Goal: Information Seeking & Learning: Learn about a topic

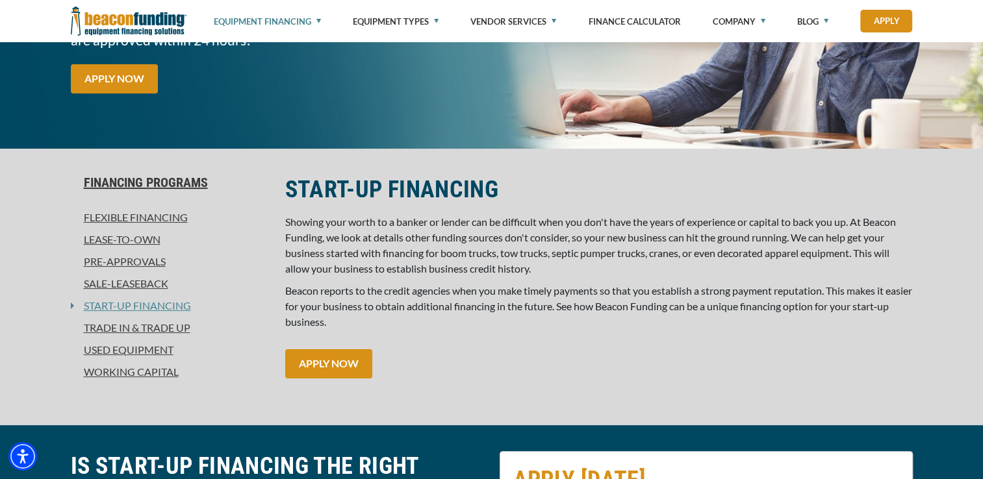
scroll to position [234, 0]
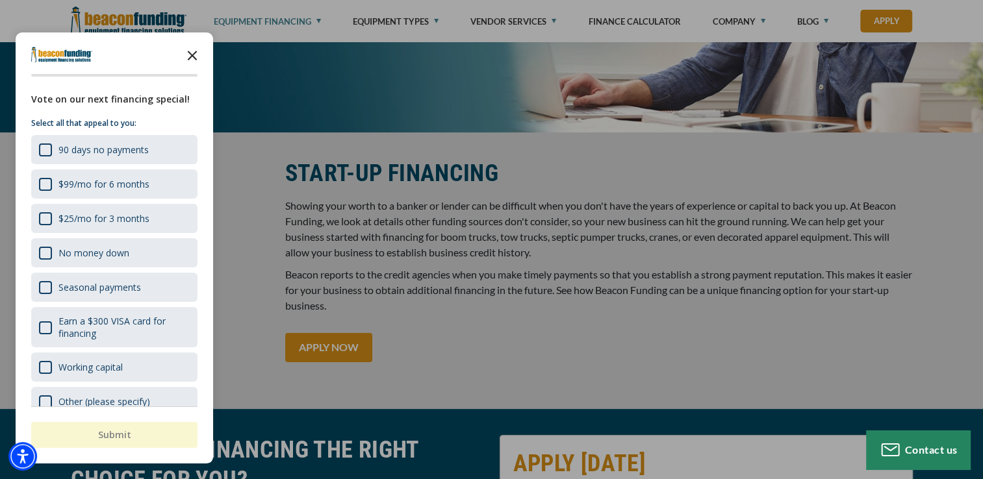
click at [187, 57] on icon "Close the survey" at bounding box center [192, 55] width 26 height 26
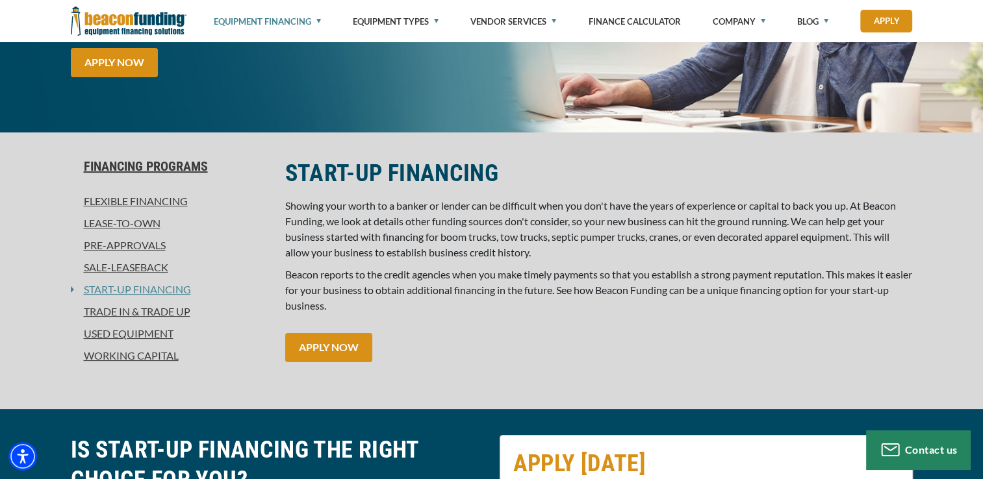
click at [149, 222] on link "Lease-To-Own" at bounding box center [170, 224] width 199 height 16
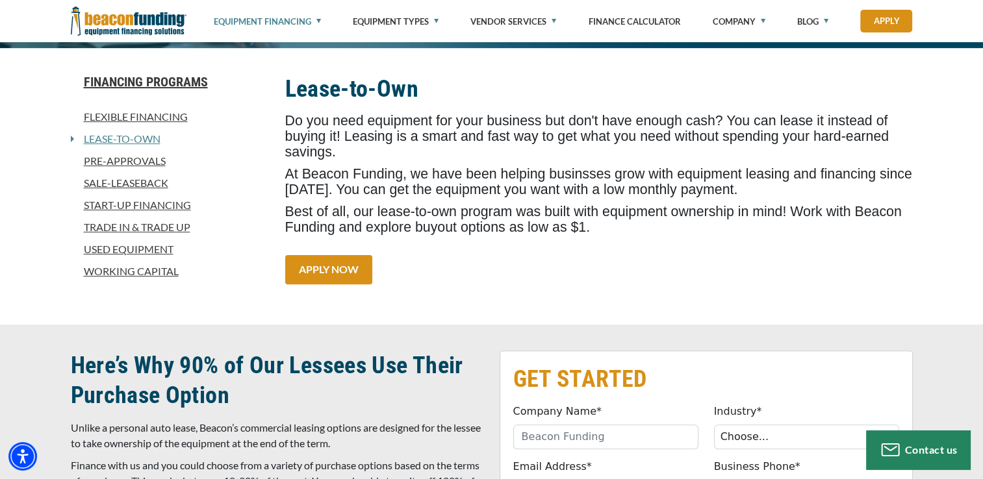
scroll to position [312, 0]
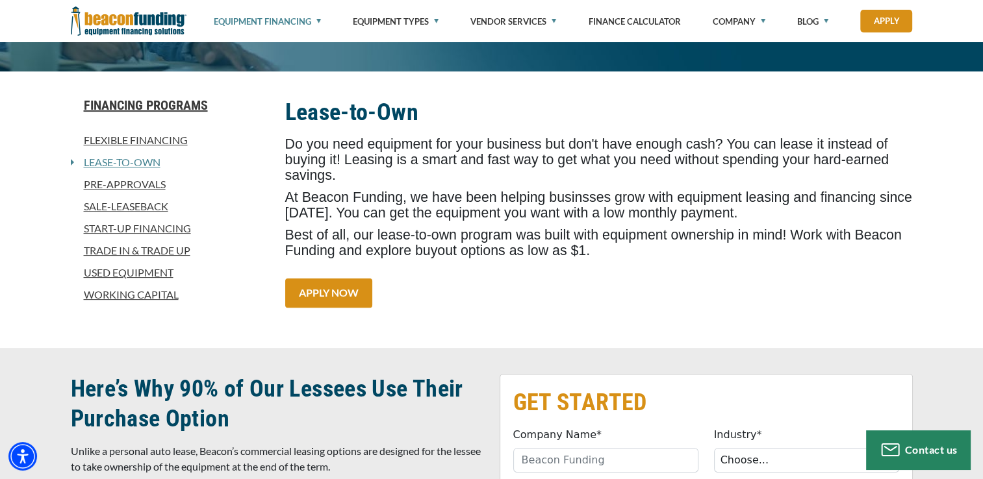
click at [139, 274] on link "Used Equipment" at bounding box center [170, 273] width 199 height 16
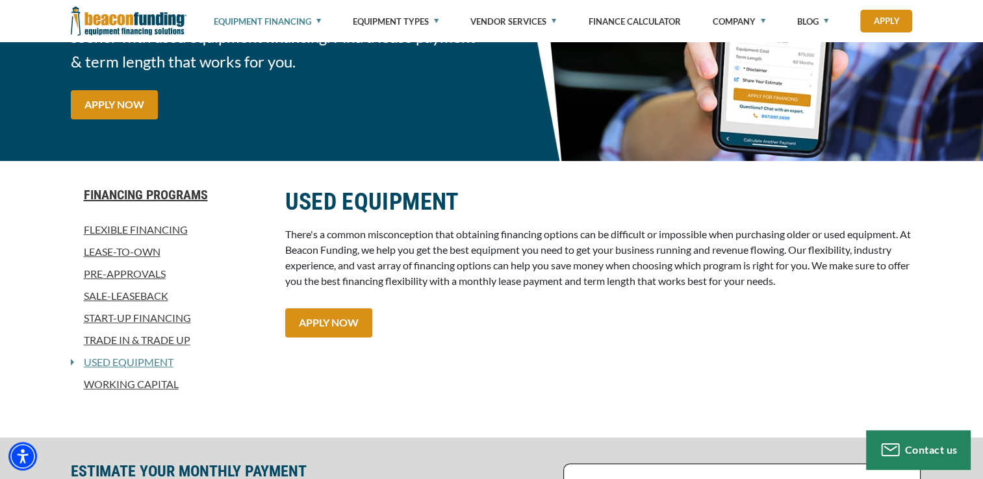
scroll to position [208, 0]
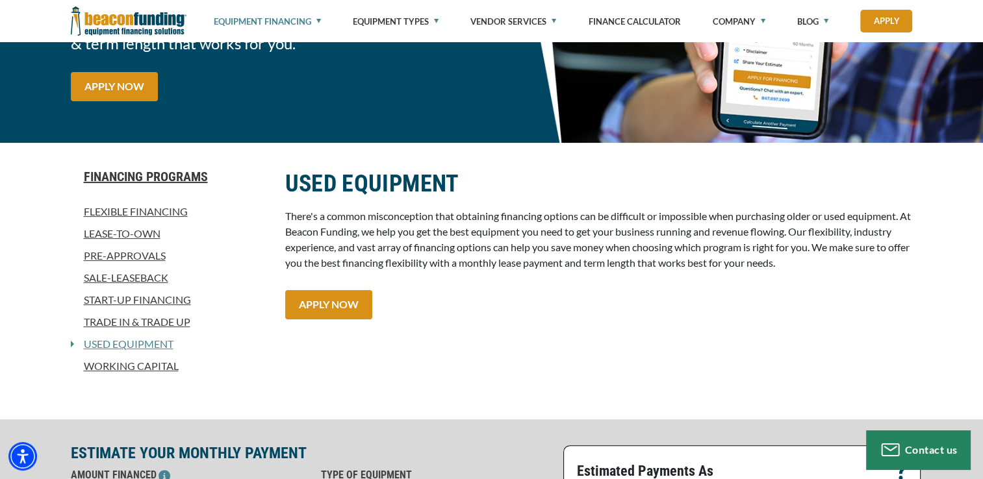
click at [107, 300] on link "Start-Up Financing" at bounding box center [170, 300] width 199 height 16
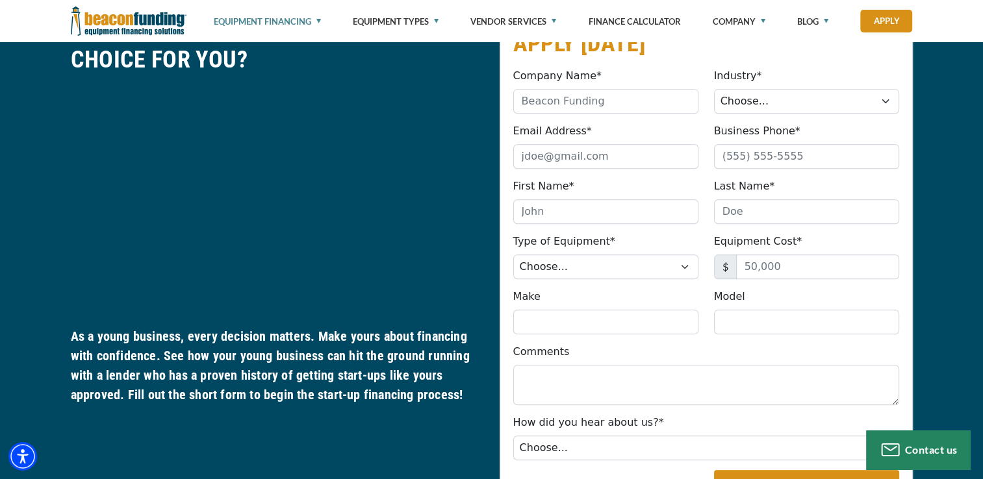
scroll to position [650, 0]
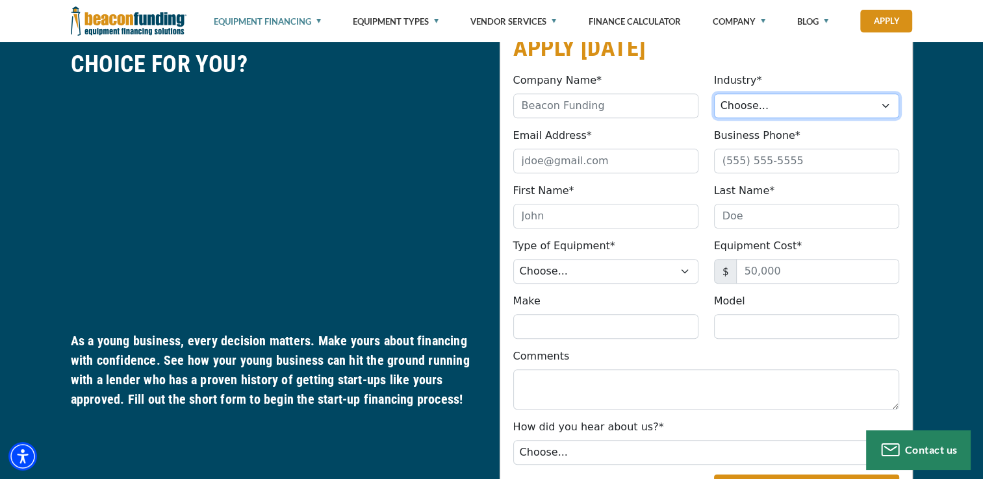
click at [886, 105] on select "Choose... Towing Landscape/Hardscape Decorated Apparel Septic Light Constructio…" at bounding box center [806, 106] width 185 height 25
select select "6"
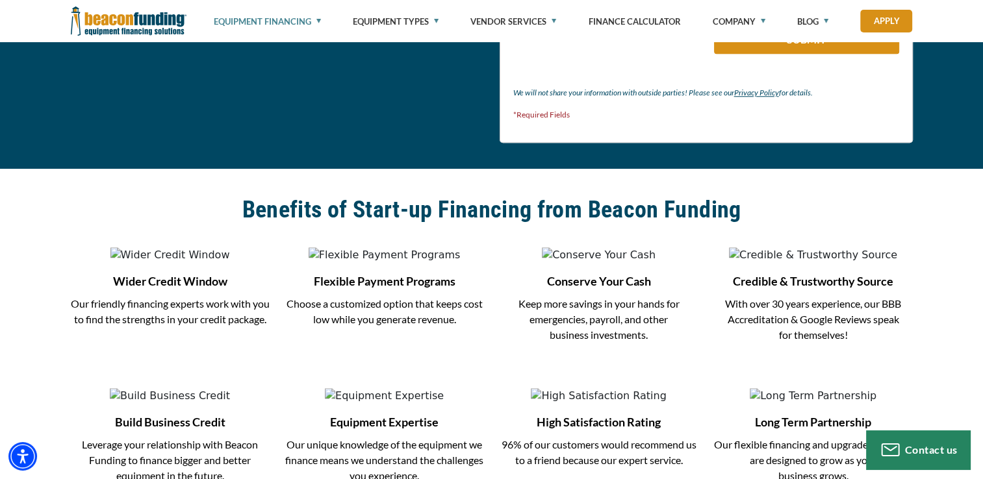
scroll to position [1117, 0]
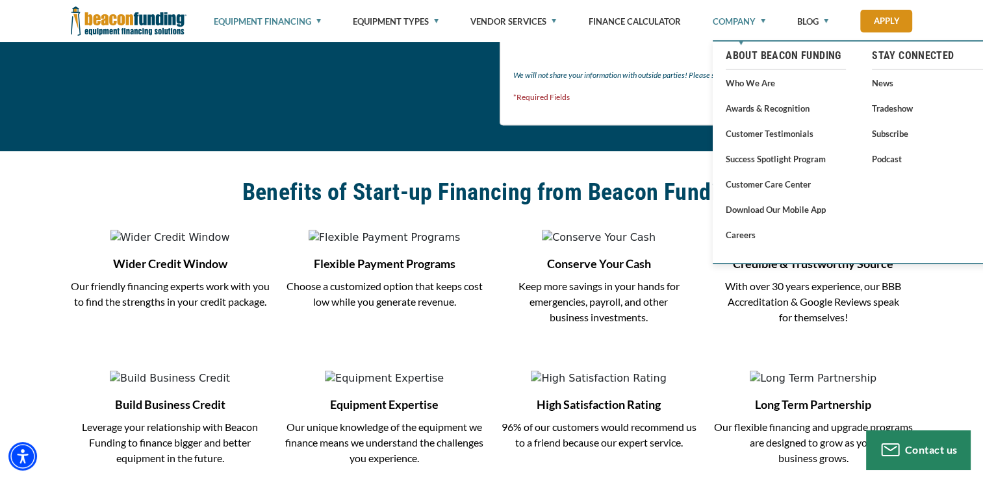
click at [759, 19] on link "Company" at bounding box center [739, 21] width 53 height 43
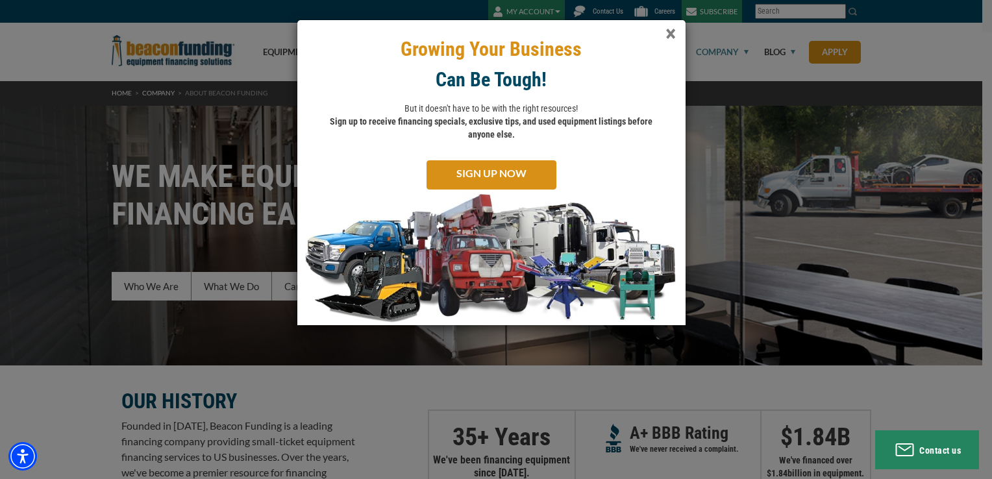
click at [673, 35] on span "×" at bounding box center [671, 34] width 10 height 27
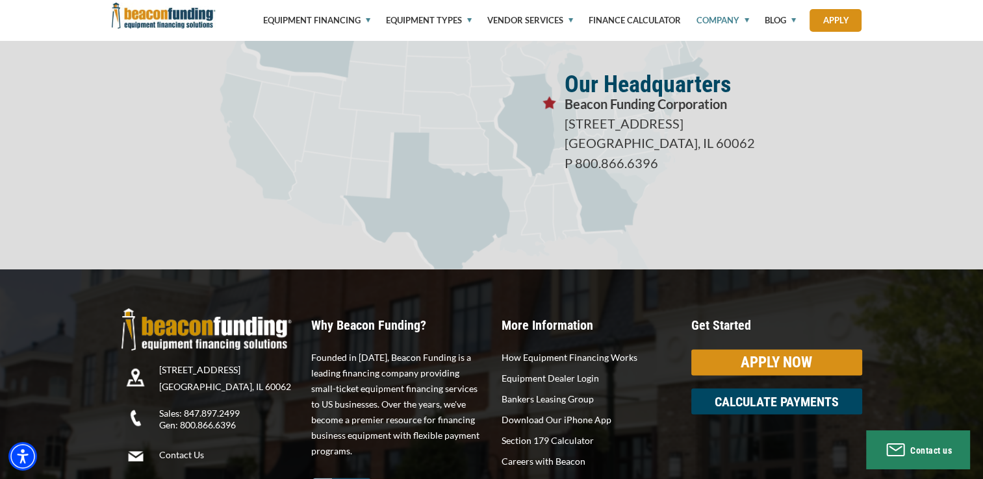
scroll to position [2305, 0]
